Goal: Find specific page/section

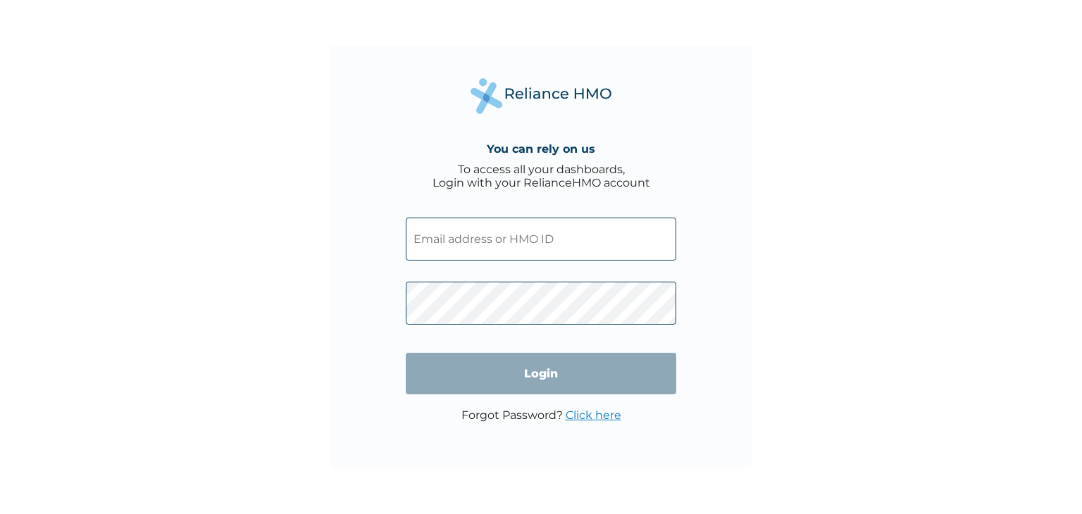
type input "eis/10484/a"
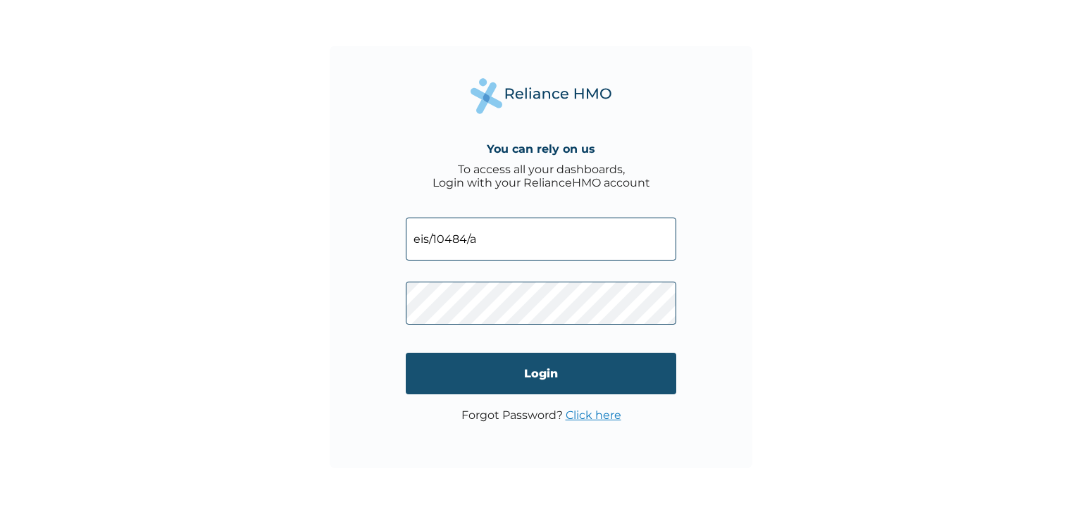
click at [502, 377] on input "Login" at bounding box center [541, 374] width 270 height 42
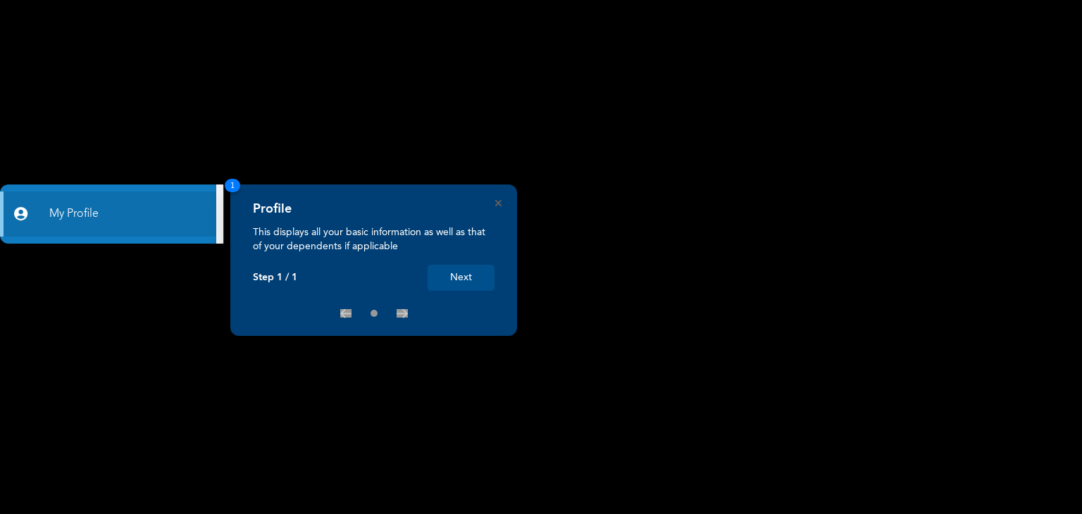
click at [461, 284] on button "Next" at bounding box center [461, 278] width 67 height 26
